Goal: Use online tool/utility: Use online tool/utility

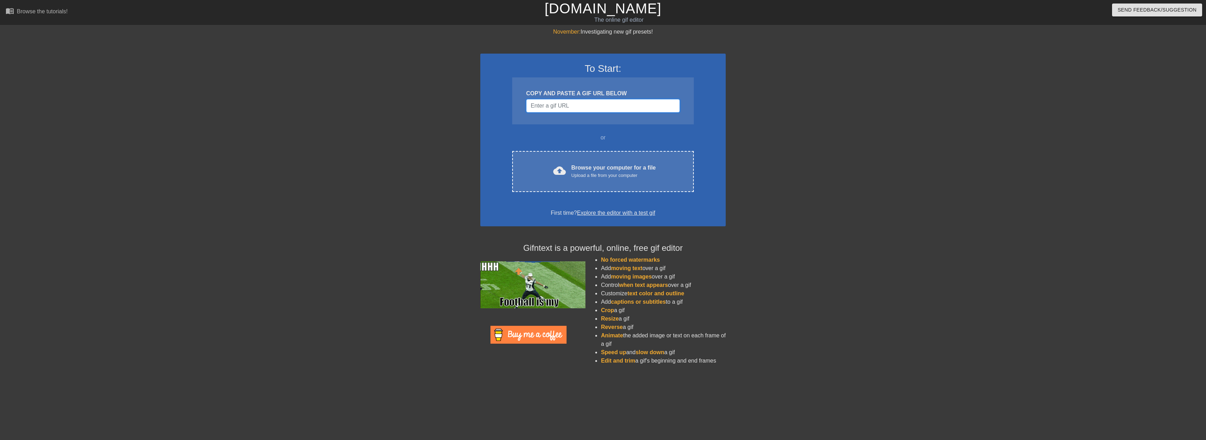
click at [622, 100] on input "Username" at bounding box center [603, 105] width 154 height 13
click at [620, 105] on input "Username" at bounding box center [603, 105] width 154 height 13
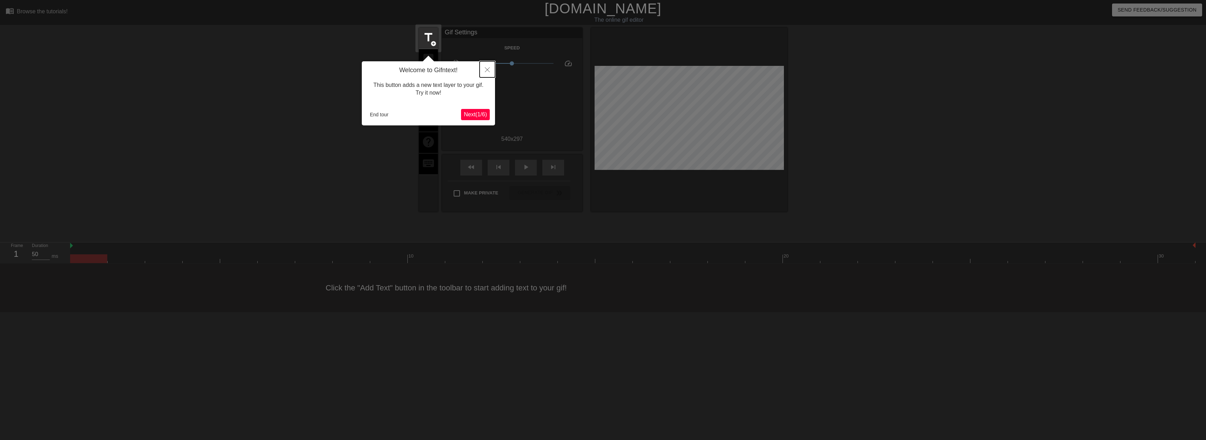
click at [488, 66] on button "Close" at bounding box center [487, 69] width 15 height 16
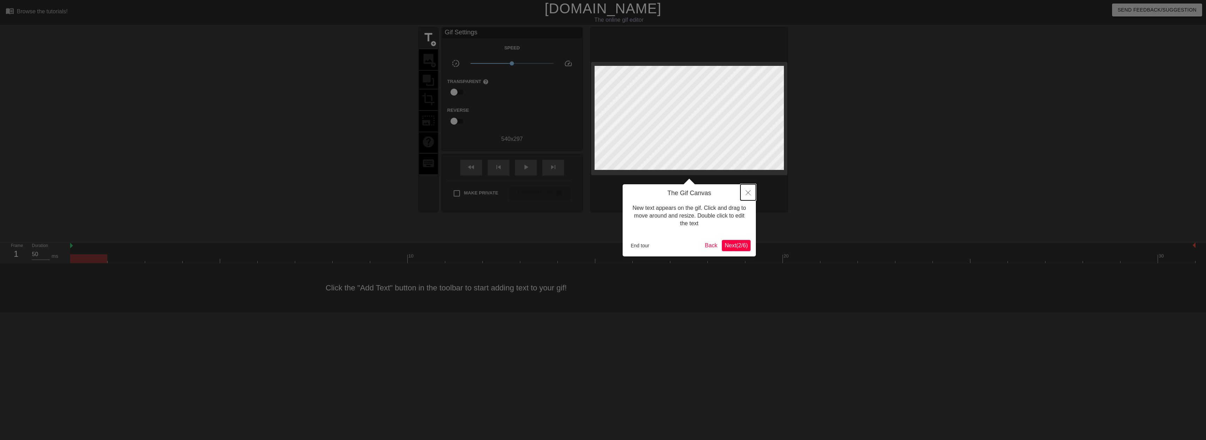
click at [747, 193] on icon "Close" at bounding box center [748, 192] width 5 height 5
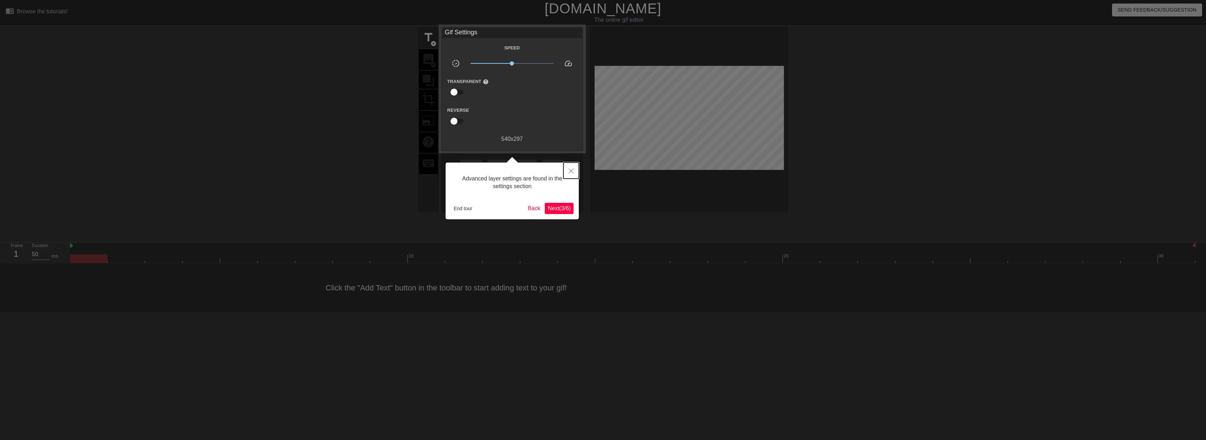
click at [574, 171] on button "Close" at bounding box center [571, 171] width 15 height 16
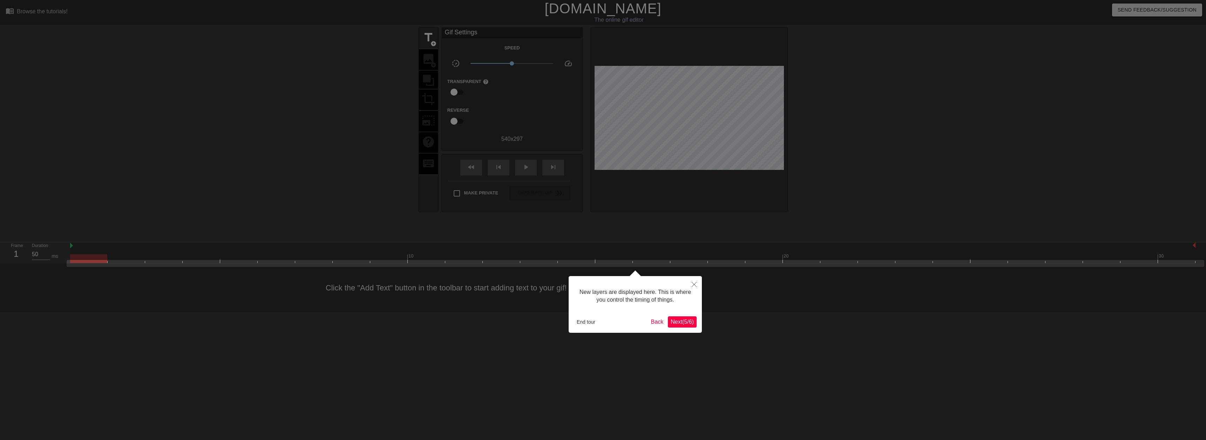
scroll to position [6, 0]
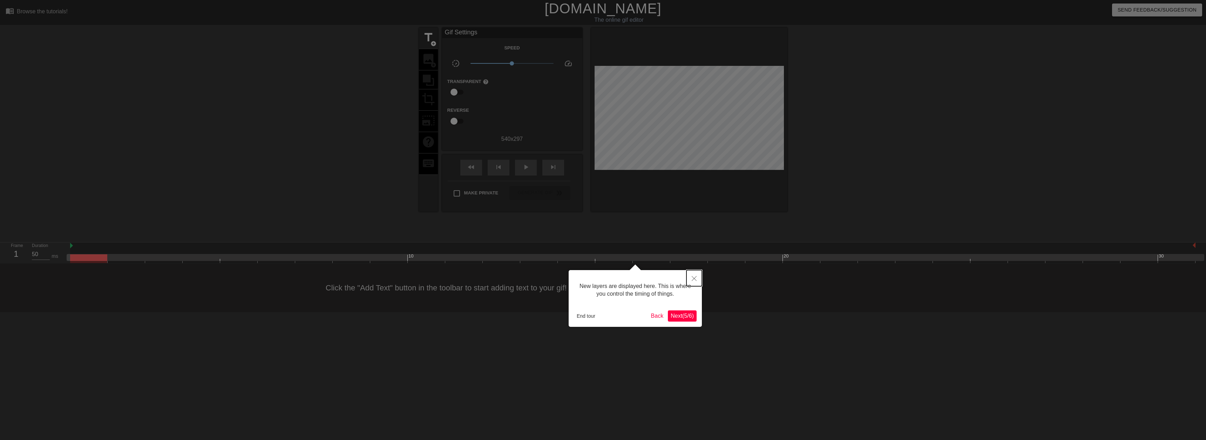
click at [695, 277] on icon "Close" at bounding box center [694, 278] width 5 height 5
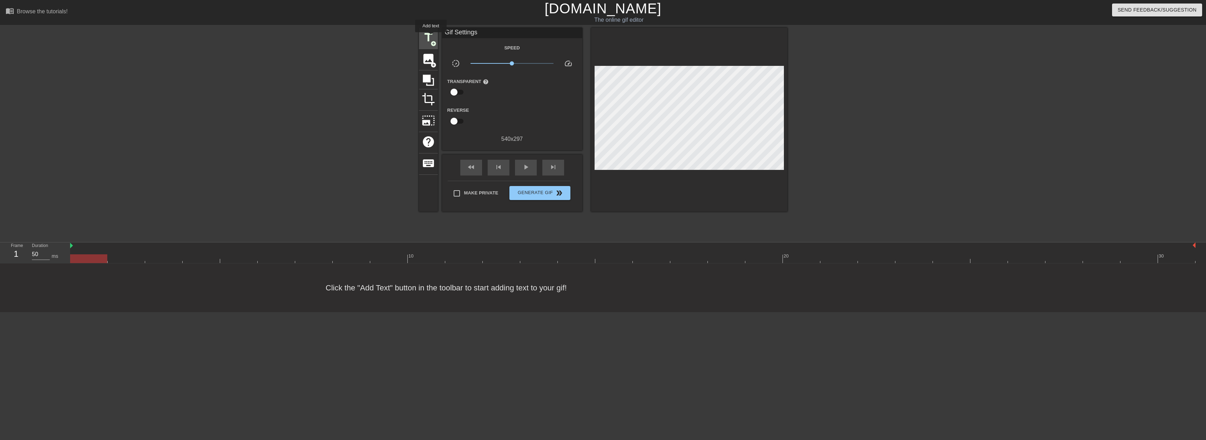
click at [431, 37] on span "title" at bounding box center [428, 37] width 13 height 13
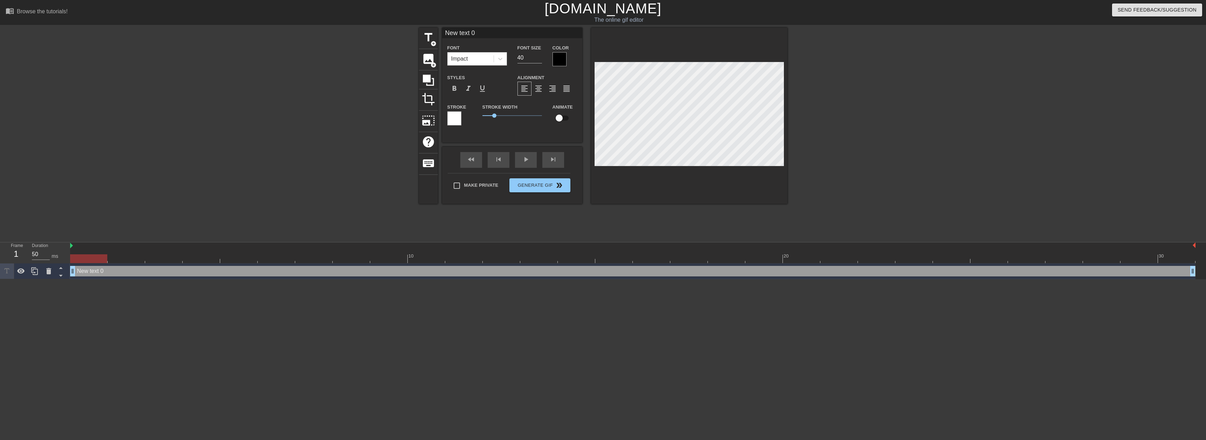
scroll to position [1, 1]
type input "text 0"
type textarea "text 0"
type input "text 0"
type textarea "text 0"
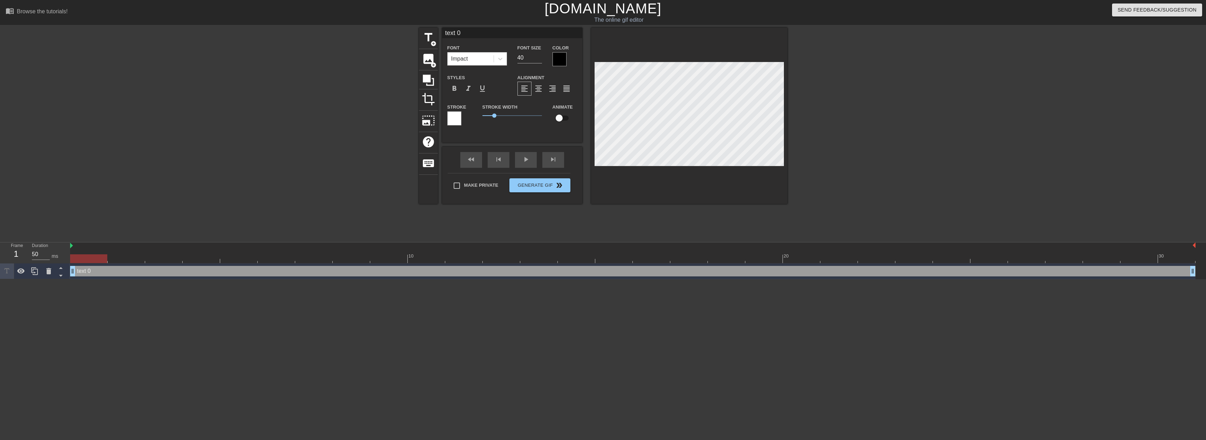
type input "ext 0"
type textarea "ext 0"
type input "xt 0"
type textarea "xt 0"
type input "t 0"
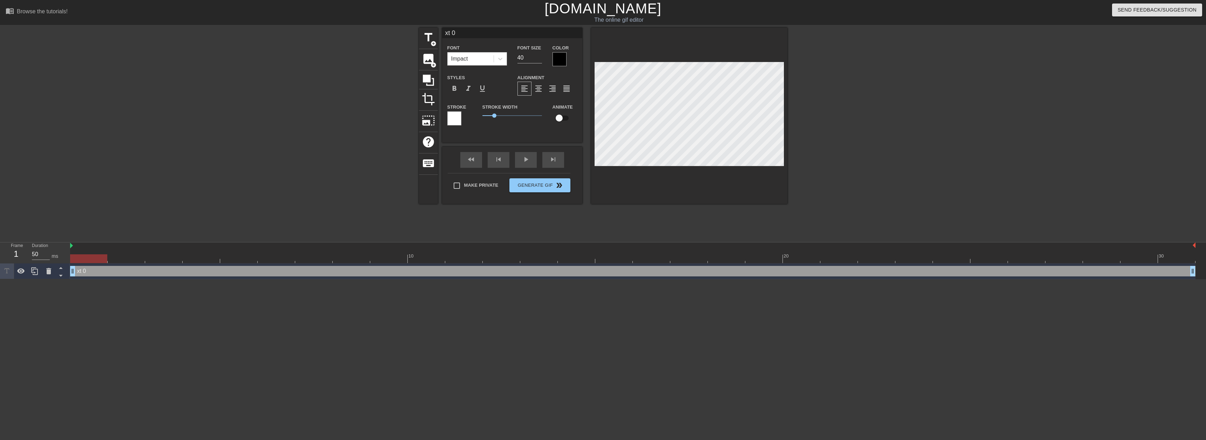
type textarea "t 0"
type input "0"
type textarea "0"
type input "0"
type textarea "0"
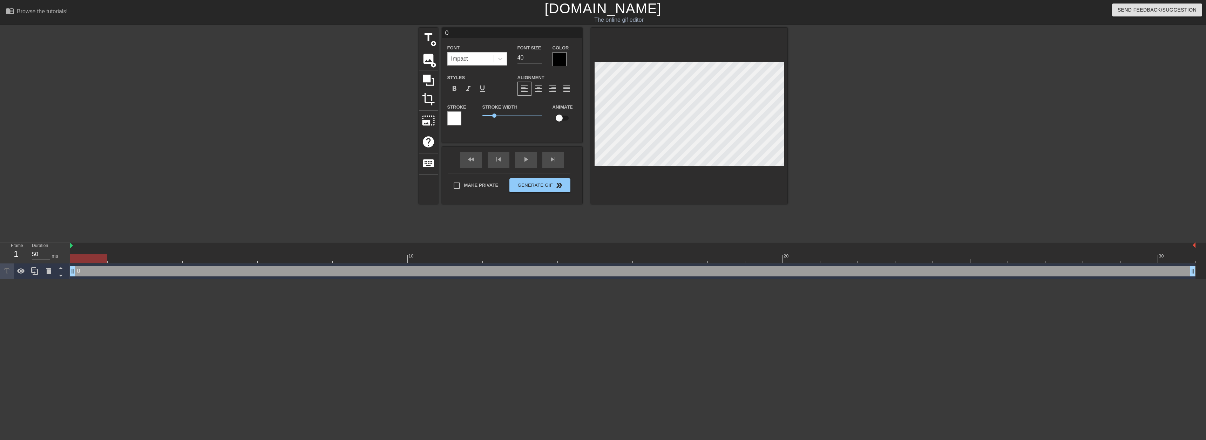
scroll to position [1, 1]
type input "Г0"
type textarea "Г0"
type input "Г"
type textarea "Г"
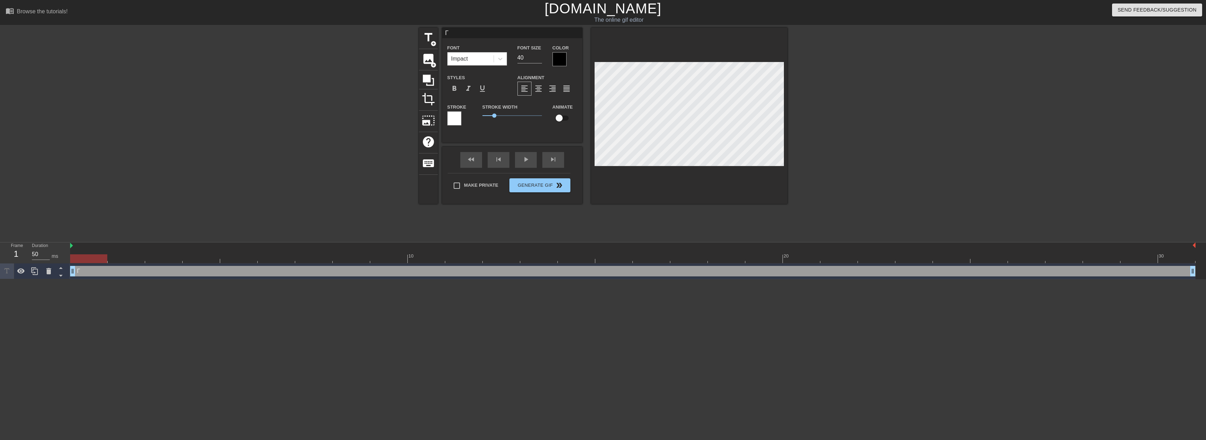
type input "Го"
type textarea "Го"
type input "Гом"
type textarea "Гом"
type input "Гомз"
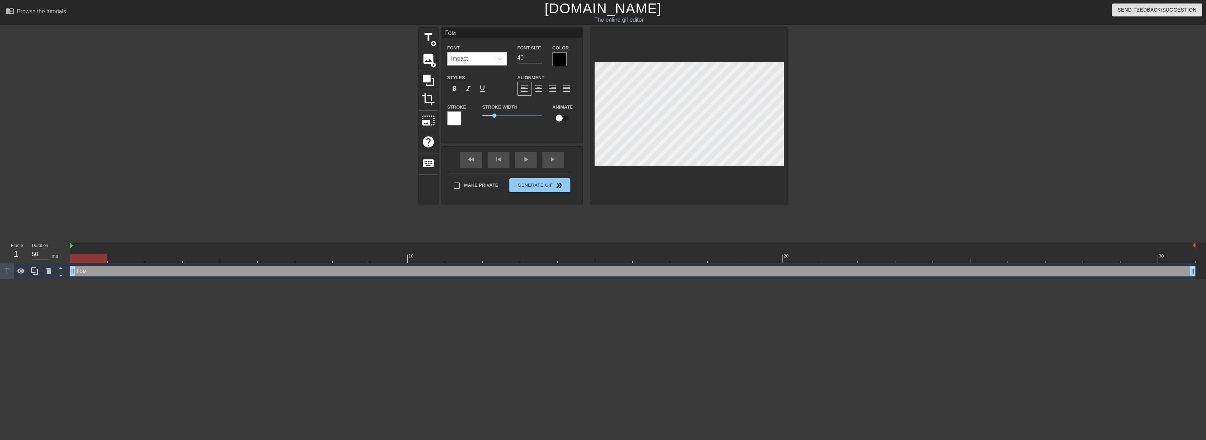
type textarea "Гомз"
type input "Гом"
type textarea "Гом"
type input "Гома"
type textarea "Гома"
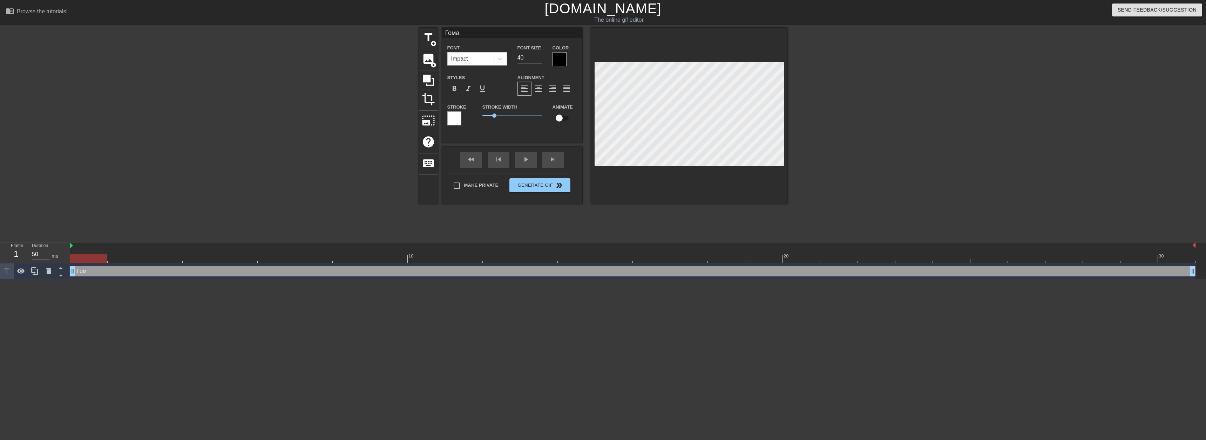
type input "Гомаз"
type textarea "Гомаз"
type input "Гомазо"
type textarea "Гомазо"
type input "[PERSON_NAME]"
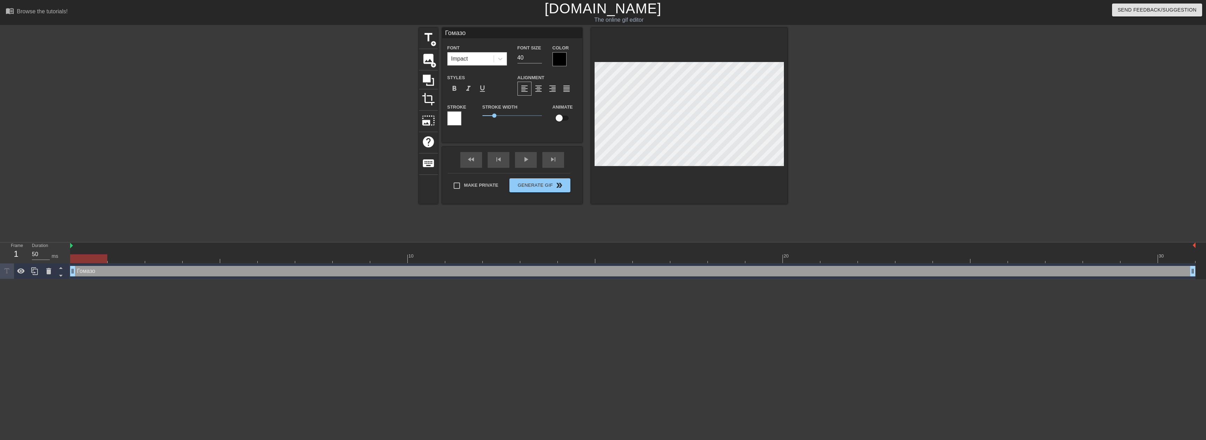
type textarea "[PERSON_NAME]"
type input "[PERSON_NAME]"
type textarea "[PERSON_NAME]"
type input "[PERSON_NAME] ф"
type textarea "[PERSON_NAME]"
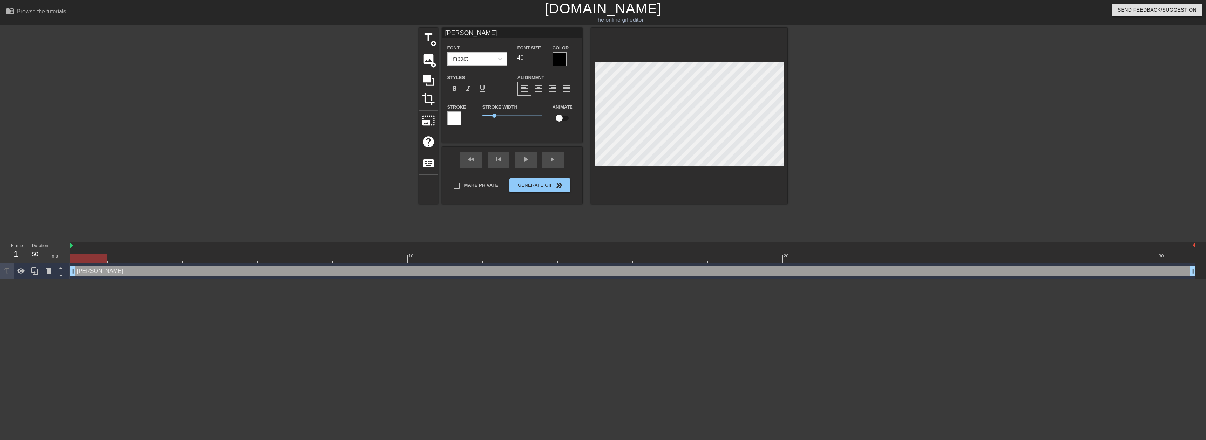
type input "[PERSON_NAME] [PERSON_NAME]"
type textarea "[PERSON_NAME] [PERSON_NAME]"
type input "[PERSON_NAME] Фе"
type textarea "[PERSON_NAME] Фе"
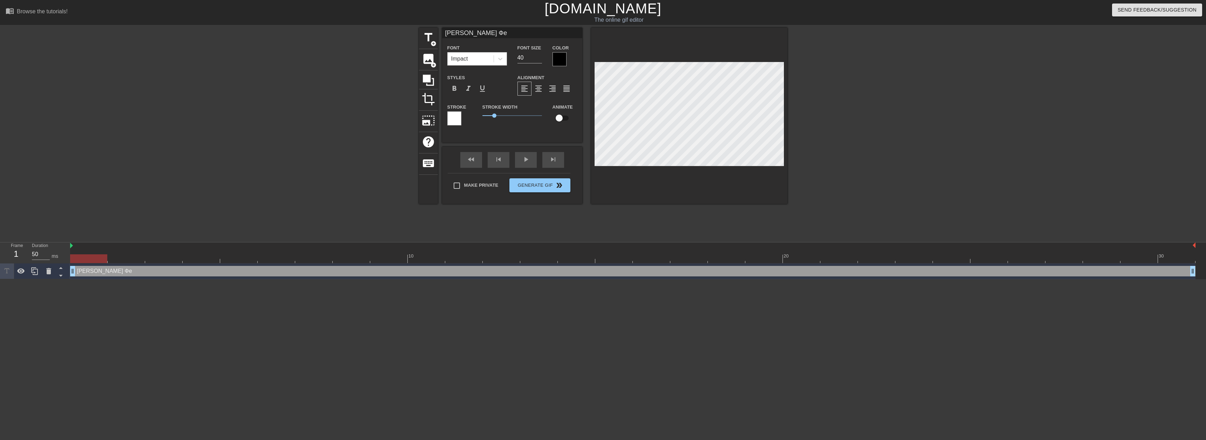
type input "[PERSON_NAME] Фед"
type textarea "[PERSON_NAME] Фед"
type input "[PERSON_NAME]"
type textarea "[PERSON_NAME]"
click at [638, 61] on div at bounding box center [689, 116] width 196 height 176
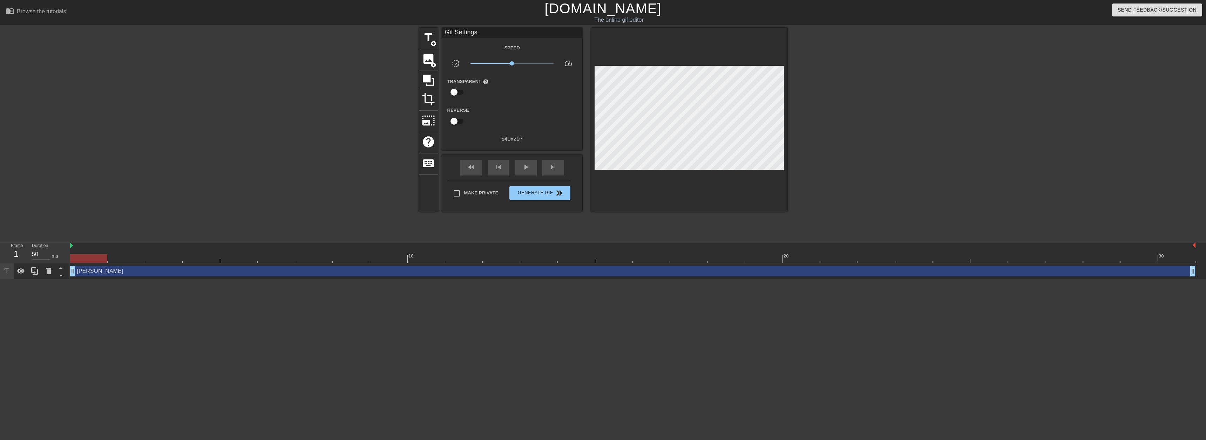
drag, startPoint x: 626, startPoint y: 61, endPoint x: 622, endPoint y: 61, distance: 4.2
click at [622, 61] on div at bounding box center [689, 120] width 196 height 184
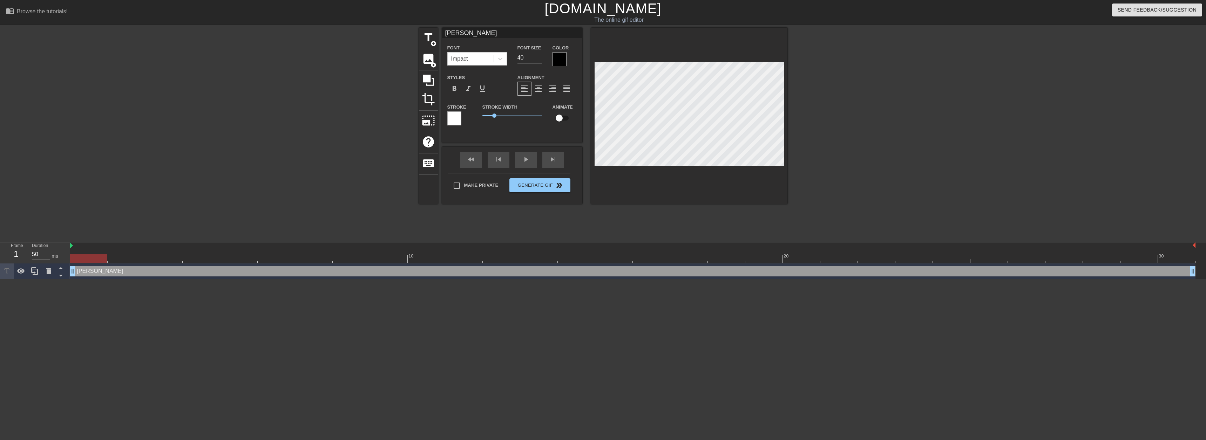
scroll to position [1, 1]
type input "Федя"
type textarea "Федя"
type input "Федя"
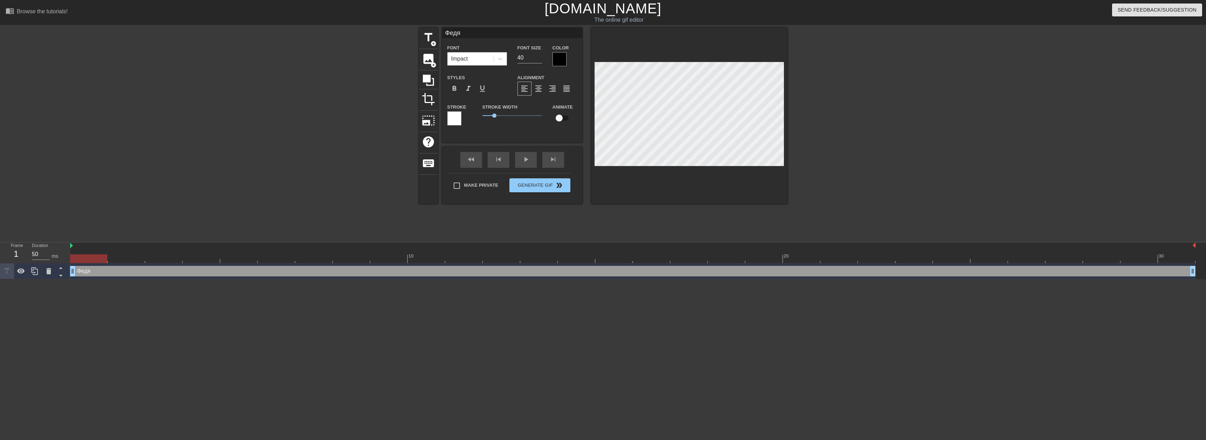
type textarea "Федя"
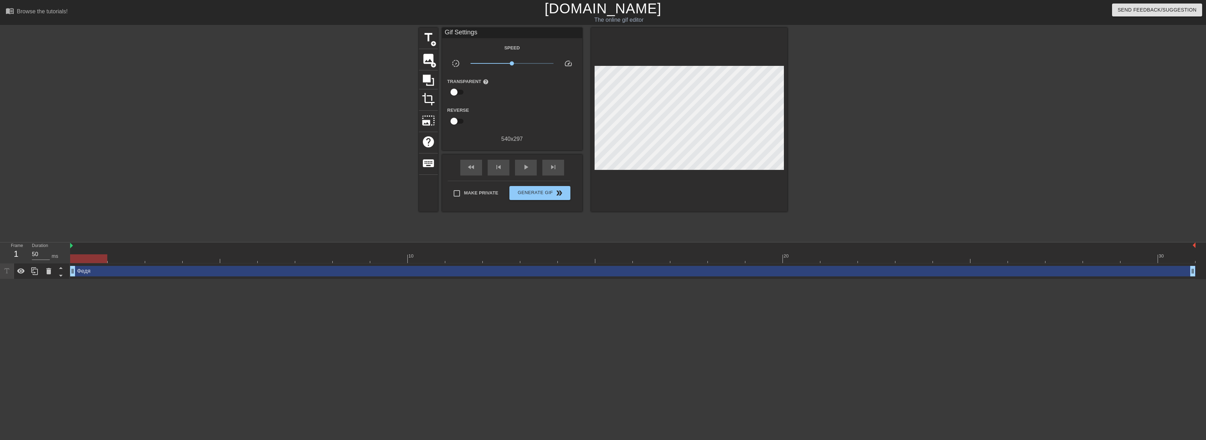
click at [851, 175] on div at bounding box center [848, 133] width 105 height 210
click at [423, 36] on span "title" at bounding box center [428, 37] width 13 height 13
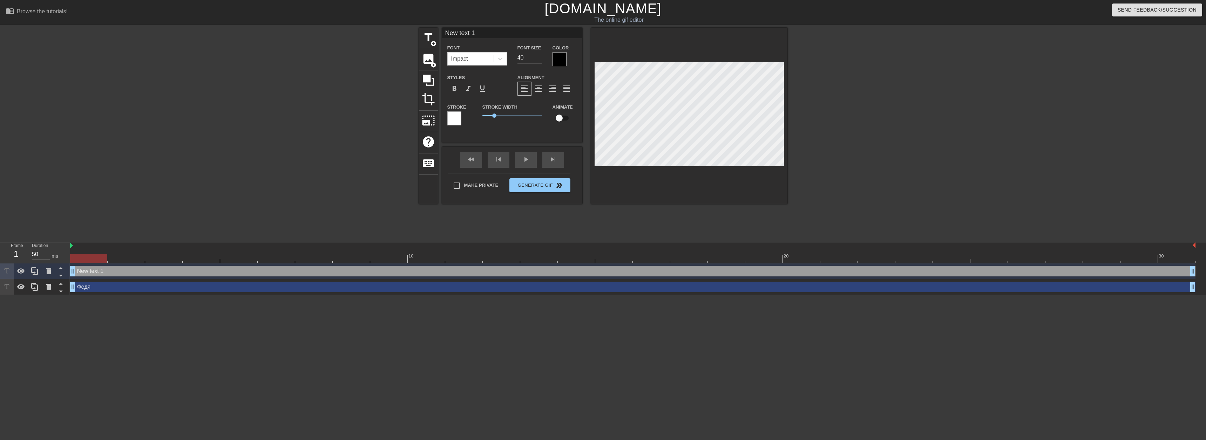
type input "к text 1"
type textarea "к text 1"
type input "кtext 1"
type textarea "кtext 1"
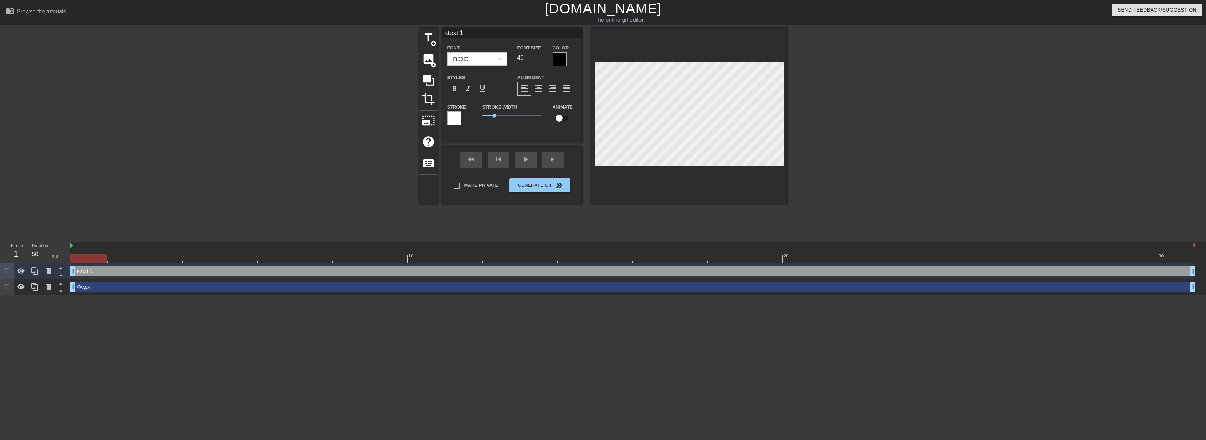
type input "кext 1"
type textarea "кext 1"
type input "кxt 1"
type textarea "кxt 1"
type input "кt 1"
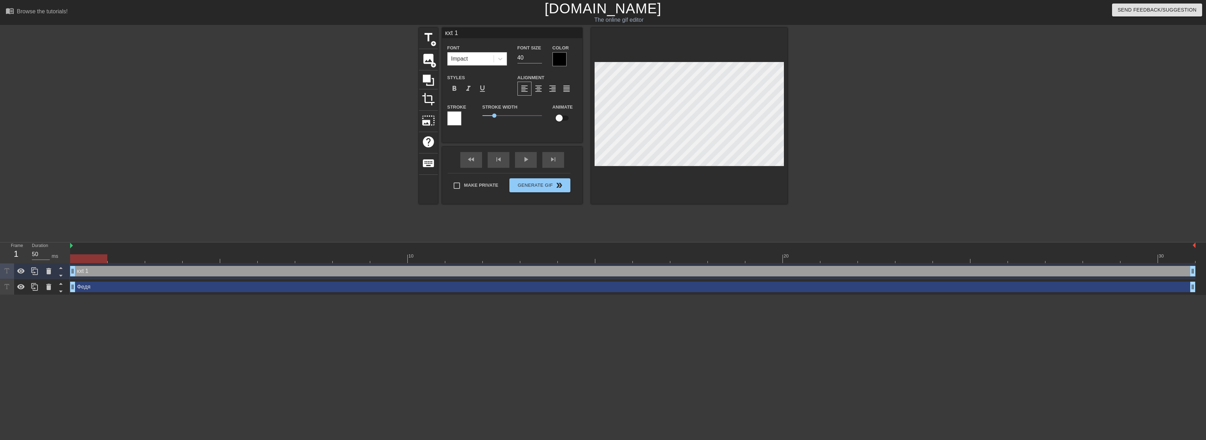
type textarea "кt 1"
type input "к 1"
type textarea "к 1"
type input "к1"
type textarea "к1"
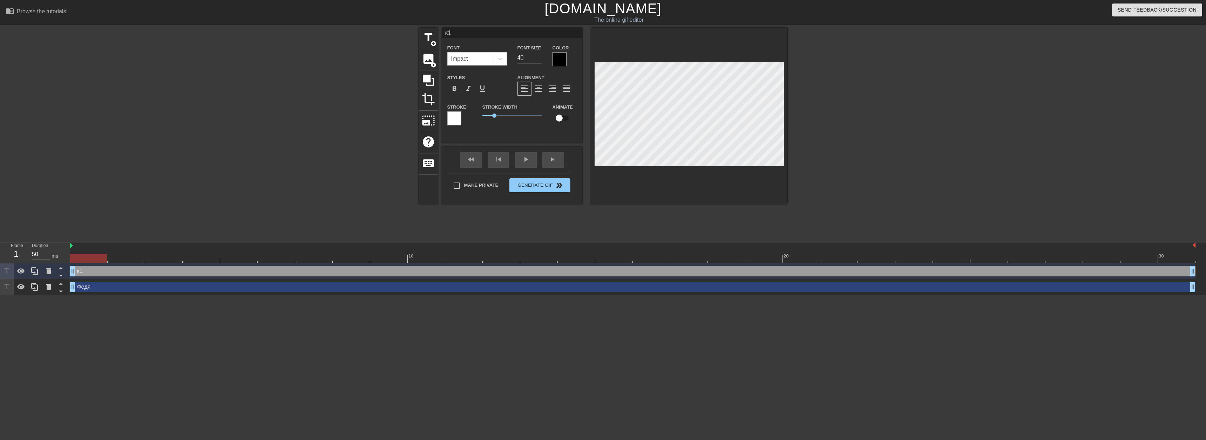
type input "кн1"
type textarea "кн1"
type input "кн"
type textarea "кн"
type input "кно"
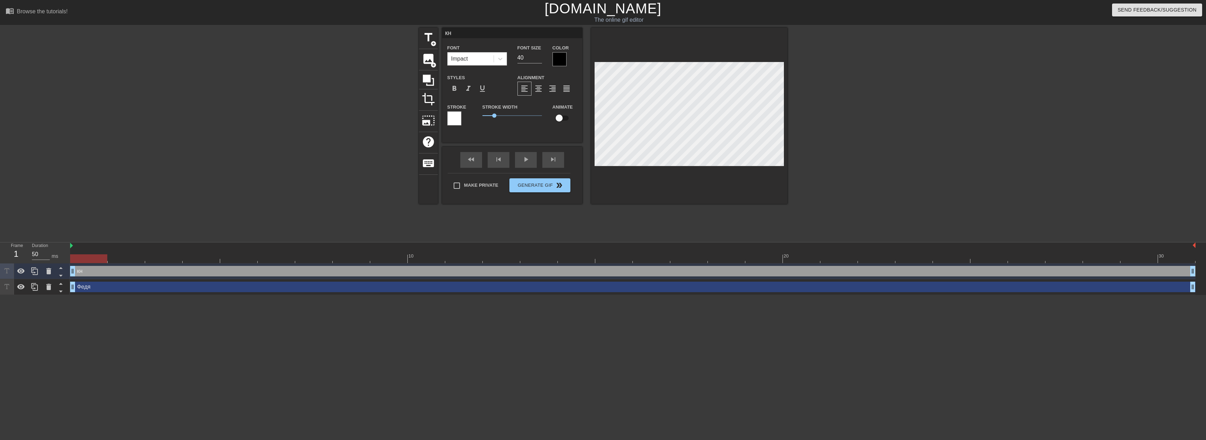
type textarea "кно"
type input "кнок"
type textarea "кнок"
type input "кноки"
type textarea "кноки"
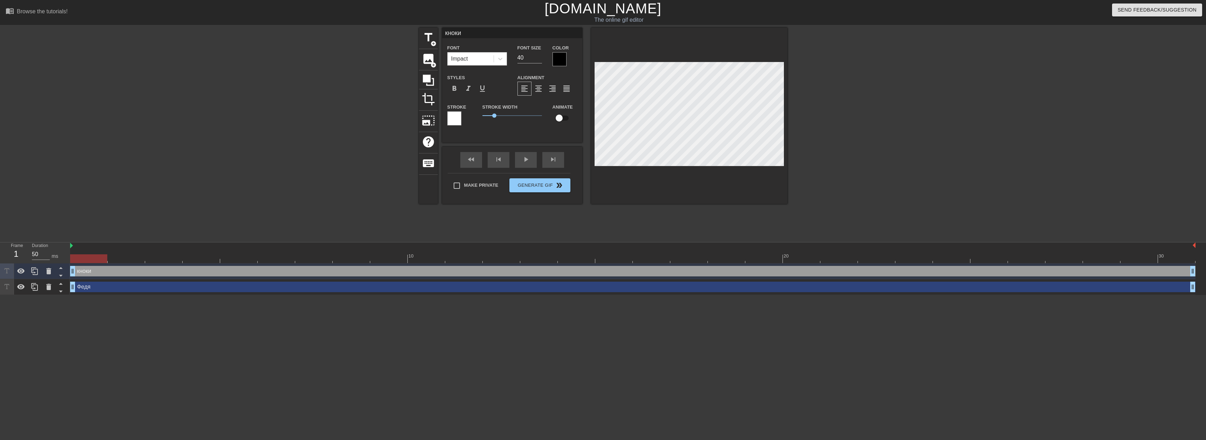
type input "кноки"
type textarea "кноки"
type input "кноки"
type textarea "кноки"
type input "кнок"
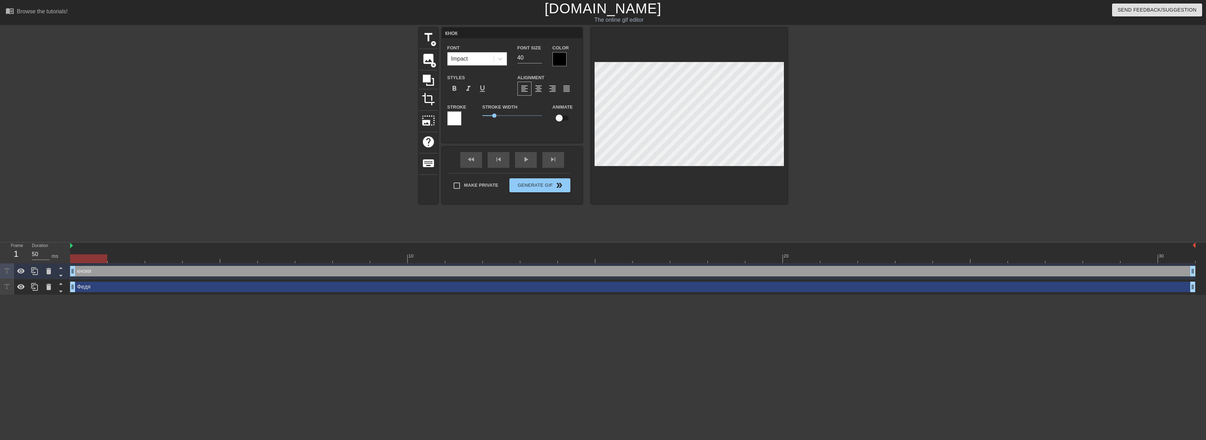
type textarea "кнок"
type input "кно"
type textarea "кно"
type input "кноп"
type textarea "кноп"
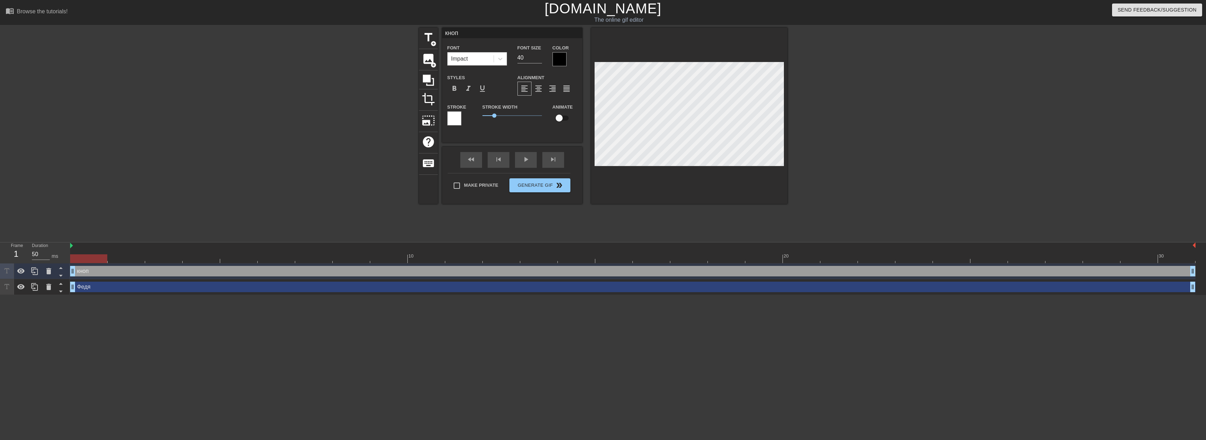
type input "кнопк"
type textarea "кнопк"
type input "кнопки"
type textarea "кнопки"
type input "кнопки"
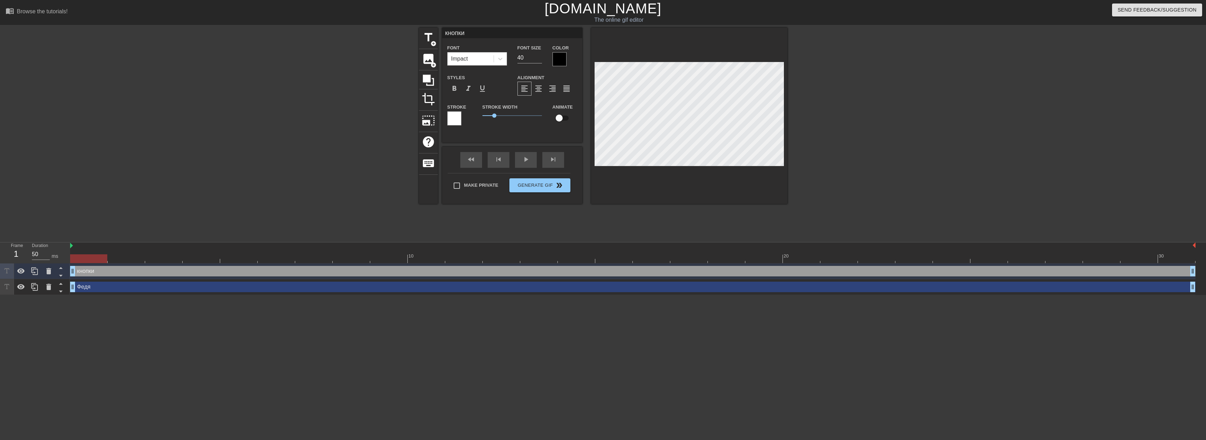
type textarea "кнопки"
type input "кнопки с"
type textarea "кнопки с"
type input "кнопки с"
type textarea "кнопки с"
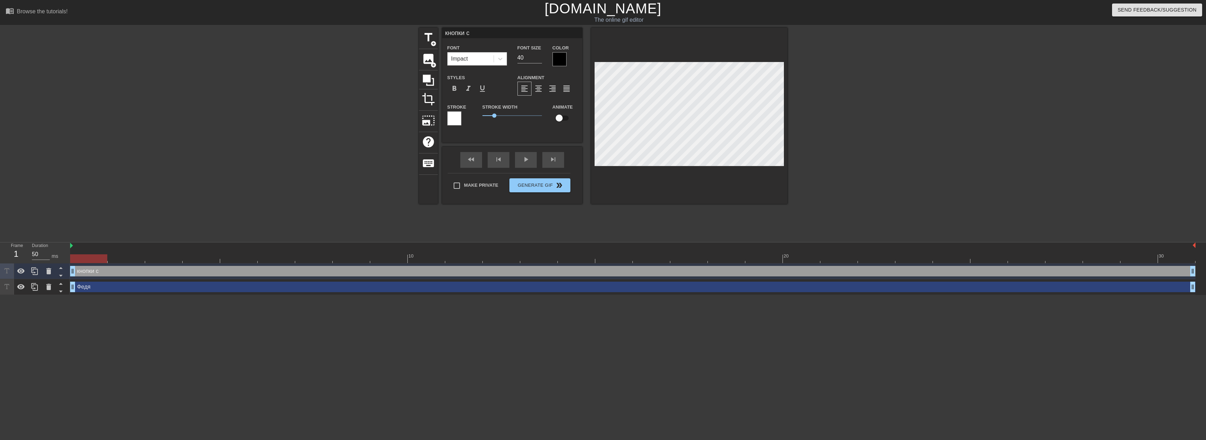
type input "кнопки с [PERSON_NAME]"
type textarea "кнопки с [PERSON_NAME]"
type input "кнопки с ин"
type textarea "кнопки с ин"
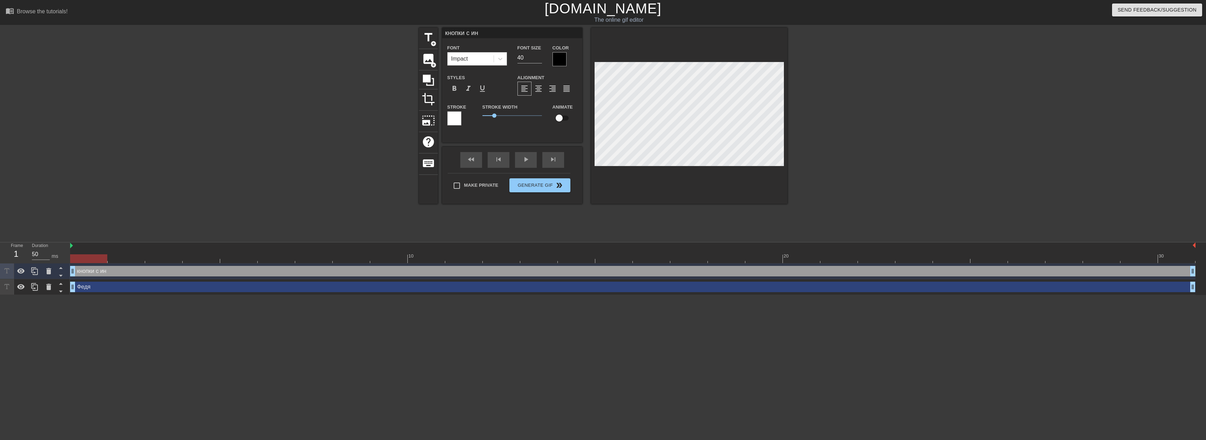
type input "кнопки с инт"
type textarea "кнопки с инт"
type input "кнопки с ин"
type textarea "кнопки с ин"
type input "кнопки с инс"
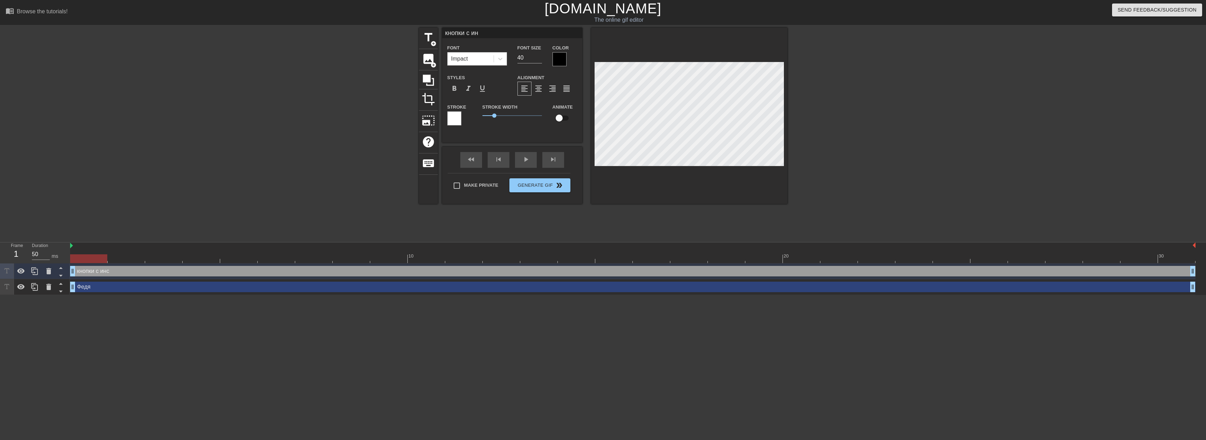
type textarea "кнопки с инс"
type input "кнопки с инст"
type textarea "кнопки с инст"
type input "кнопки с инстр"
type textarea "кнопки с инстр"
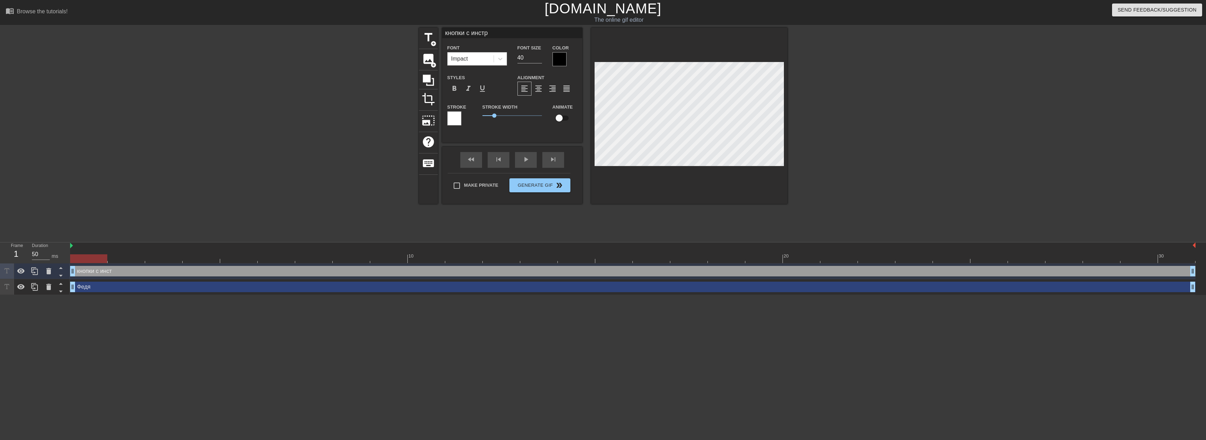
type input "кнопки с инстру"
type textarea "кнопки с инстру"
type input "кнопки с инструк"
type textarea "кнопки с инструк"
type input "кнопки с инструкц"
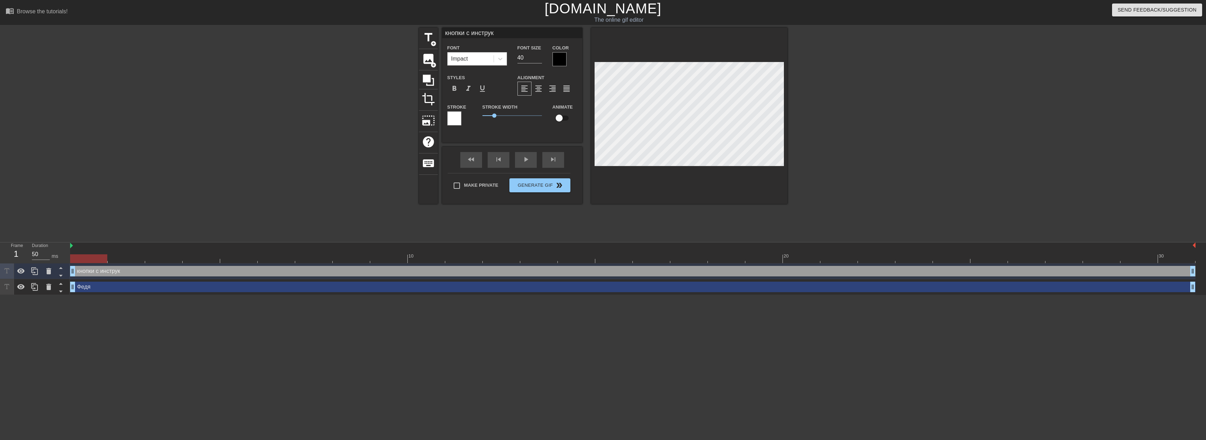
type textarea "кнопки с инструкц"
type input "кнопки с инструкци"
type textarea "кнопки с инструкци"
type input "кнопки с инструкция"
type textarea "кнопки с инструкция"
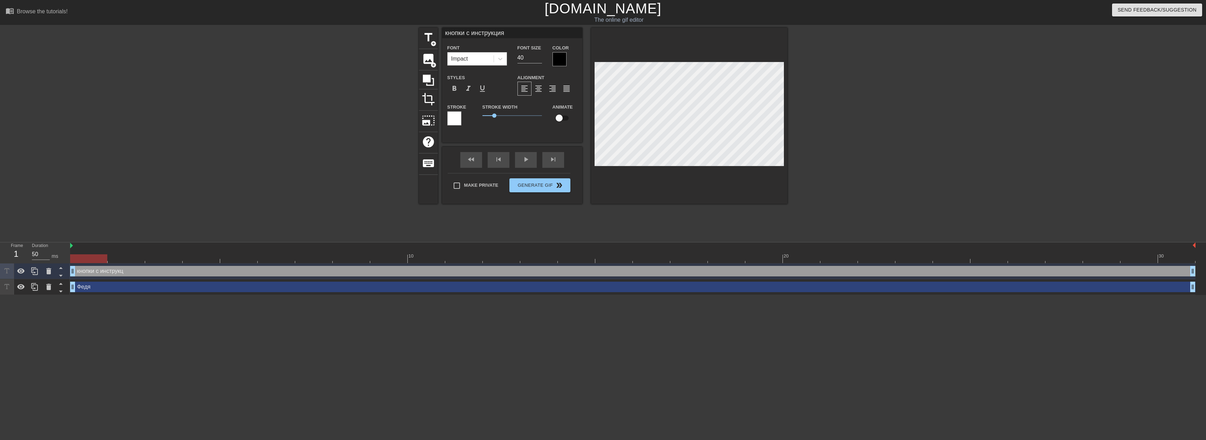
type input "кнопки с инструкциям"
type textarea "кнопки с инструкциям"
type input "кнопки с инструкциями"
type textarea "кнопки с инструкциями"
type input "кнопки с инструкциями"
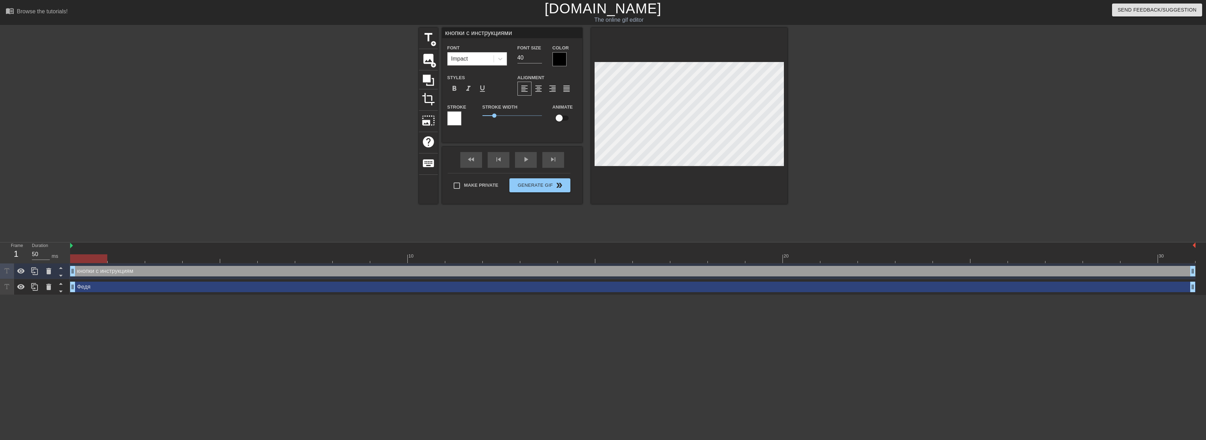
type textarea "кнопки с инструкциями"
type input "кнопки с инструкциями н"
type textarea "кнопки с инструкциями н"
type input "кнопки с инструкциями на"
type textarea "кнопки с инструкциями на"
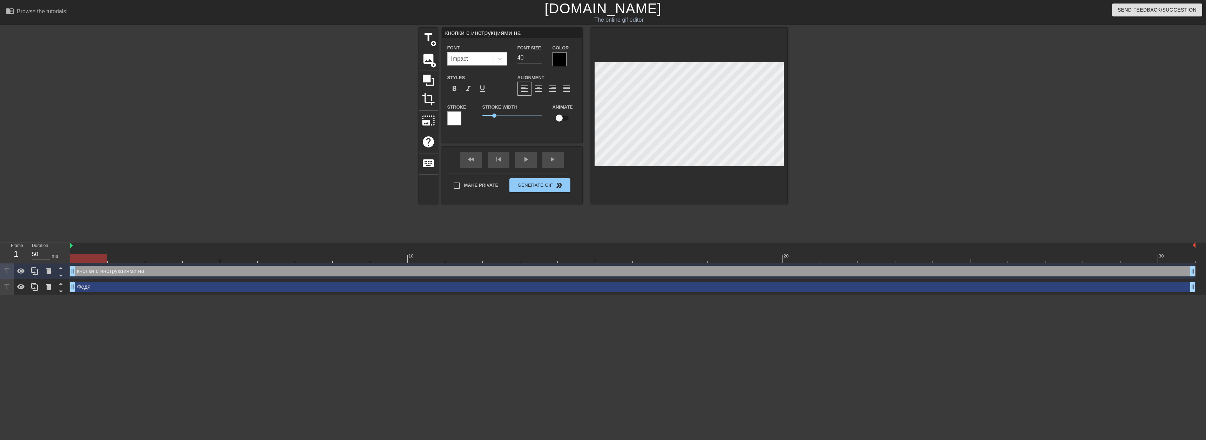
type input "кнопки с инструкциями на"
type textarea "кнопки с инструкциями на"
type input "кнопки с инструкциями на г"
type textarea "кнопки с инструкциями на г"
type input "кнопки с инструкциями на гл"
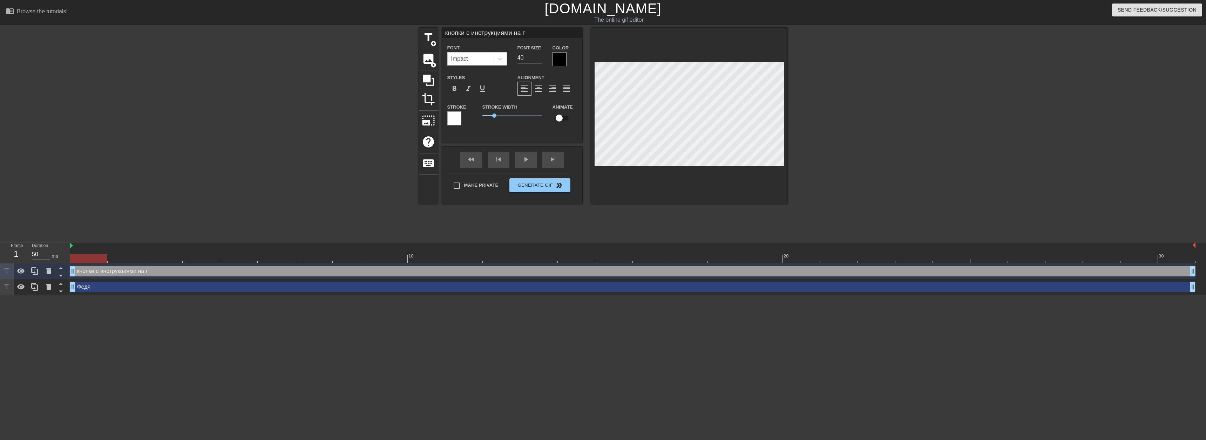
type textarea "кнопки с инструкциями на гл"
type input "кнопки с инструкциями на гла"
type textarea "кнопки с инструкциями на гла"
type input "кнопки с инструкциями на глав"
type textarea "кнопки с инструкциями на глав"
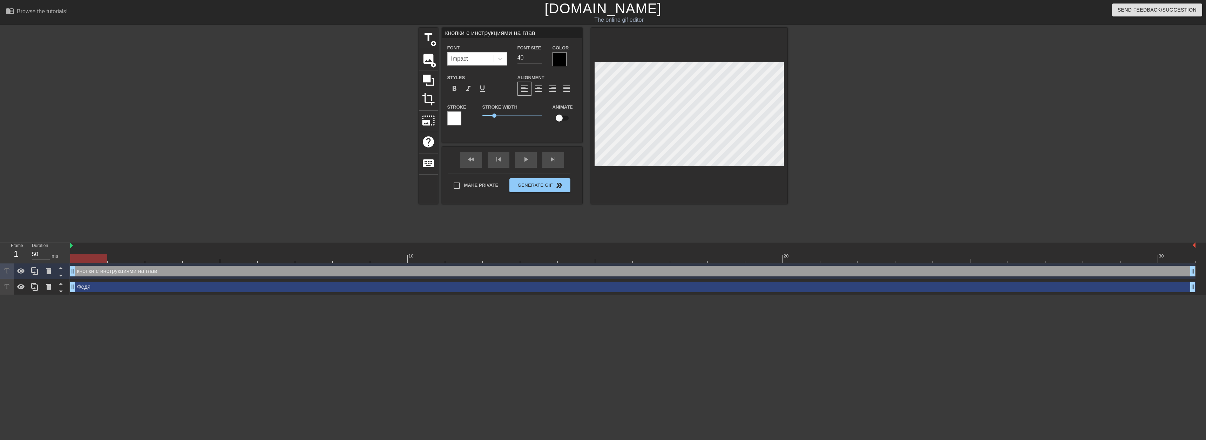
type input "кнопки с инструкциями на главн"
type textarea "кнопки с инструкциями на главн"
type input "кнопки с инструкциями на главно"
type textarea "кнопки с инструкциями на главно"
type input "кнопки с инструкциями на главной"
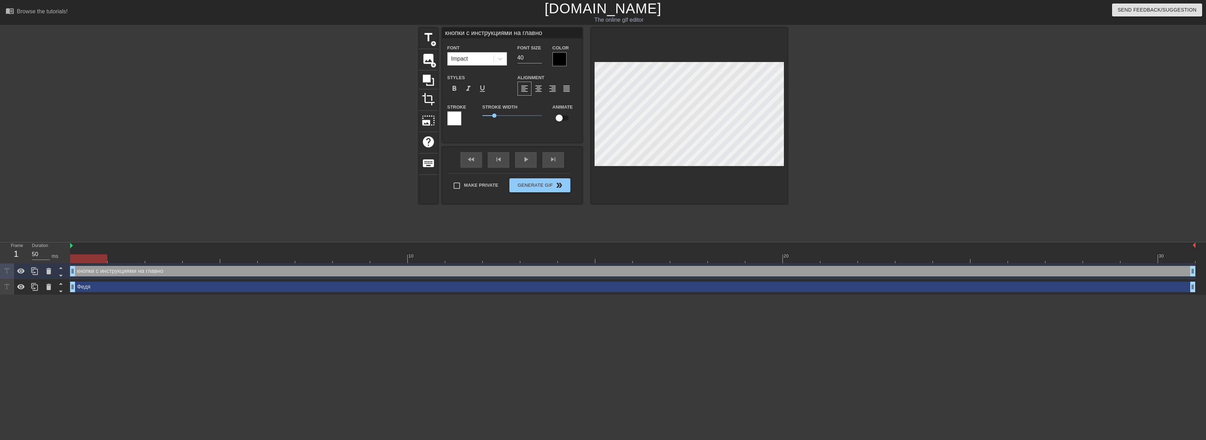
type textarea "кнопки с инструкциями на главной"
type input "кнопки с инструкциями на главной"
type textarea "кнопки с инструкциями на главной"
type input "кнопки с инструкциями на главной с"
type textarea "кнопки с инструкциями на главной с"
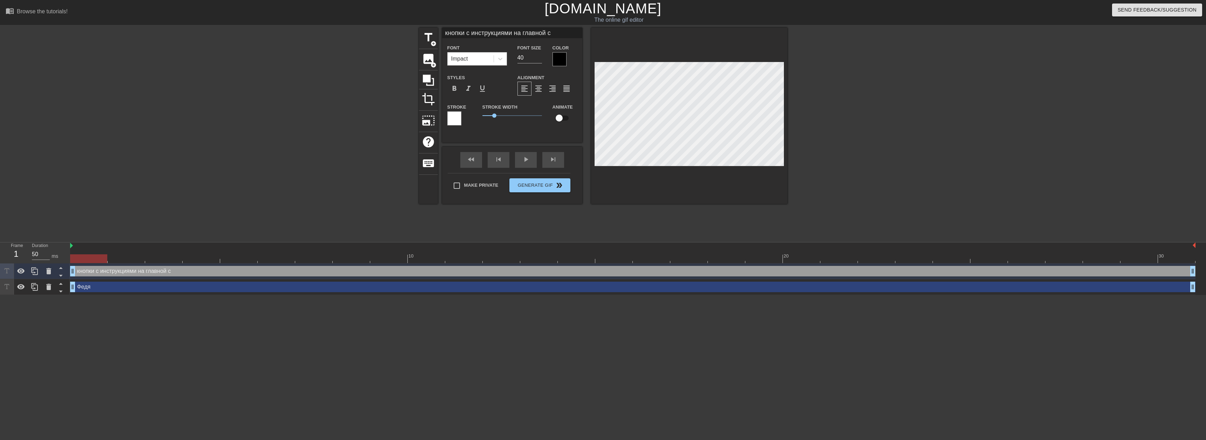
type input "кнопки с инструкциями на главной ст"
type textarea "кнопки с инструкциями на главной ст"
type input "кнопки с инструкциями на главной стр"
type textarea "кнопки с инструкциями на главной стр"
type input "кнопки с инструкциями на главной стра"
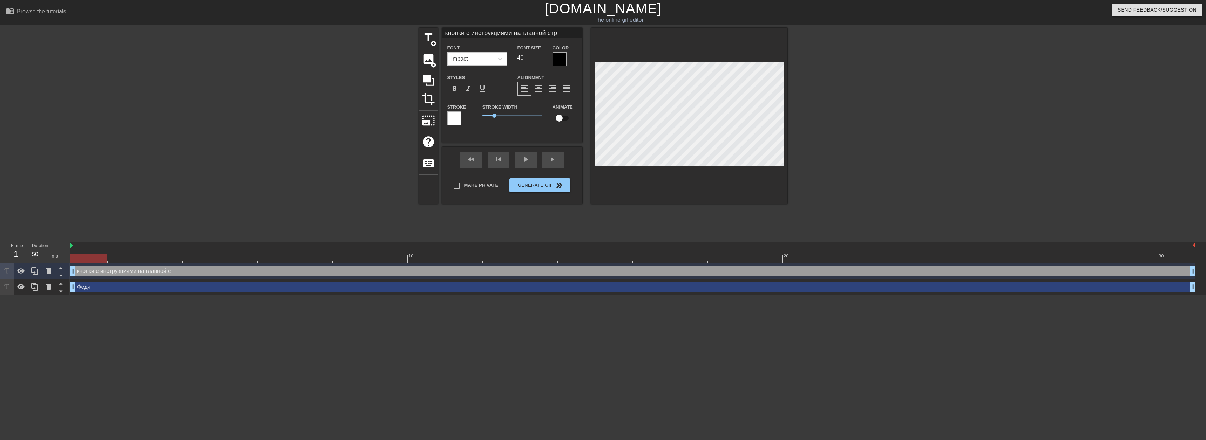
type textarea "кнопки с инструкциями на главной стра"
type input "кнопки с инструкциями на главной стран"
type textarea "кнопки с инструкциями на главной страни"
type input "кнопки с инструкциями на главной страниц"
type textarea "кнопки с инструкциями на главной страниц"
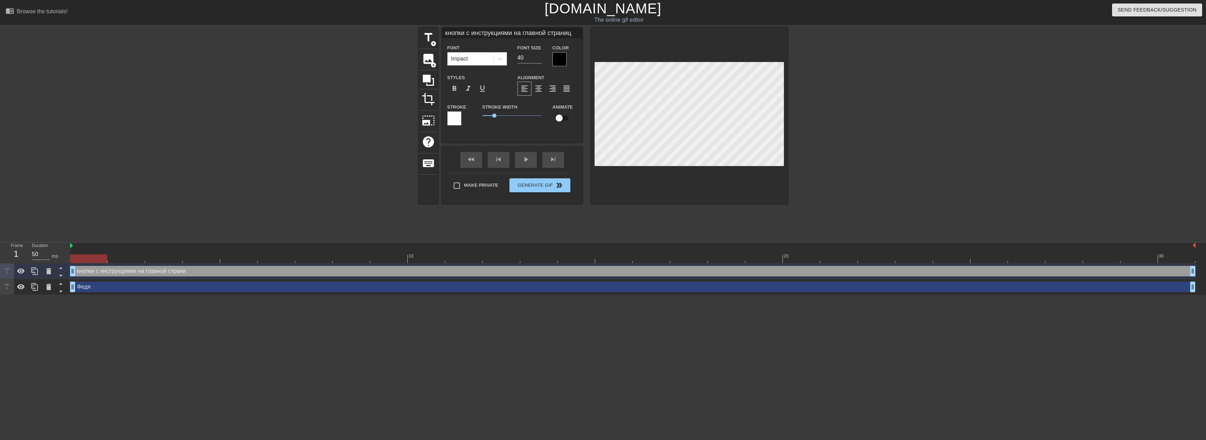
type input "кнопки с инструкциями на главной странице"
type textarea "кнопки с инструкциями на главной странице"
type input "27"
click at [540, 59] on input "27" at bounding box center [530, 57] width 25 height 11
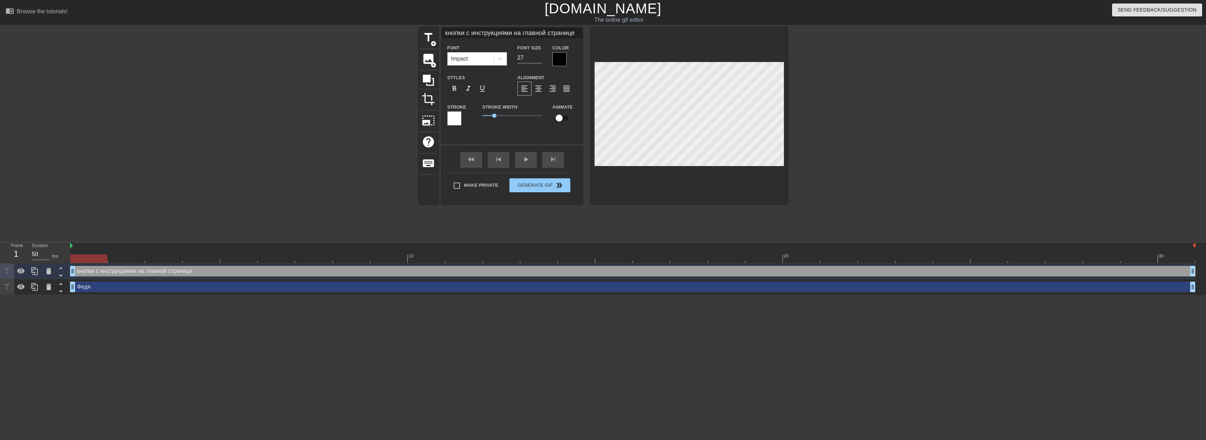
type input "кнопки с инструкциями на главной странице"
type textarea "кнопки с инструкциями на главной странице"
click at [870, 197] on div at bounding box center [848, 133] width 105 height 210
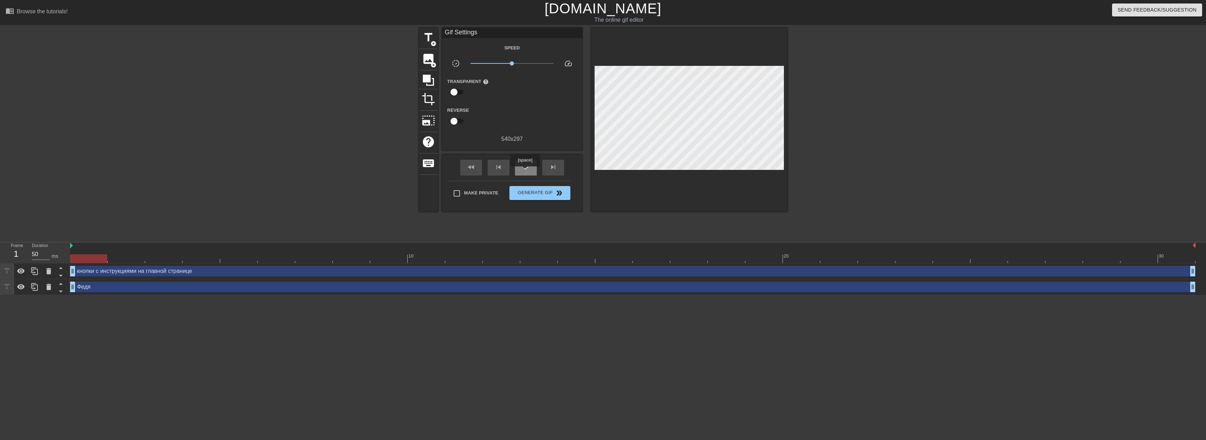
click at [525, 171] on div "play_arrow" at bounding box center [526, 168] width 22 height 16
click at [558, 191] on span "double_arrow" at bounding box center [559, 193] width 8 height 8
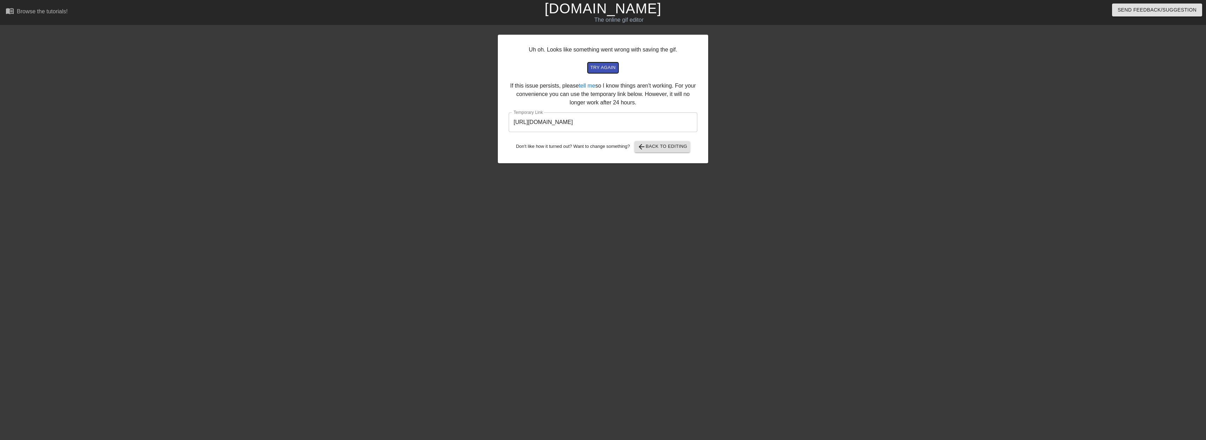
click at [596, 65] on span "try again" at bounding box center [603, 68] width 25 height 8
click at [648, 120] on input "[URL][DOMAIN_NAME]" at bounding box center [603, 123] width 189 height 20
